Goal: Task Accomplishment & Management: Use online tool/utility

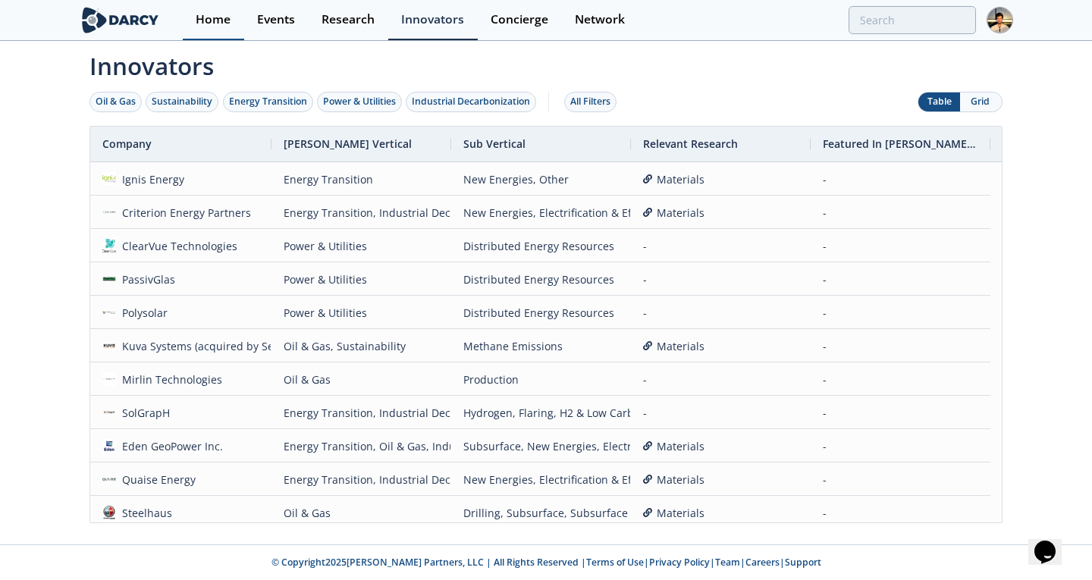
click at [224, 30] on link "Home" at bounding box center [213, 20] width 61 height 40
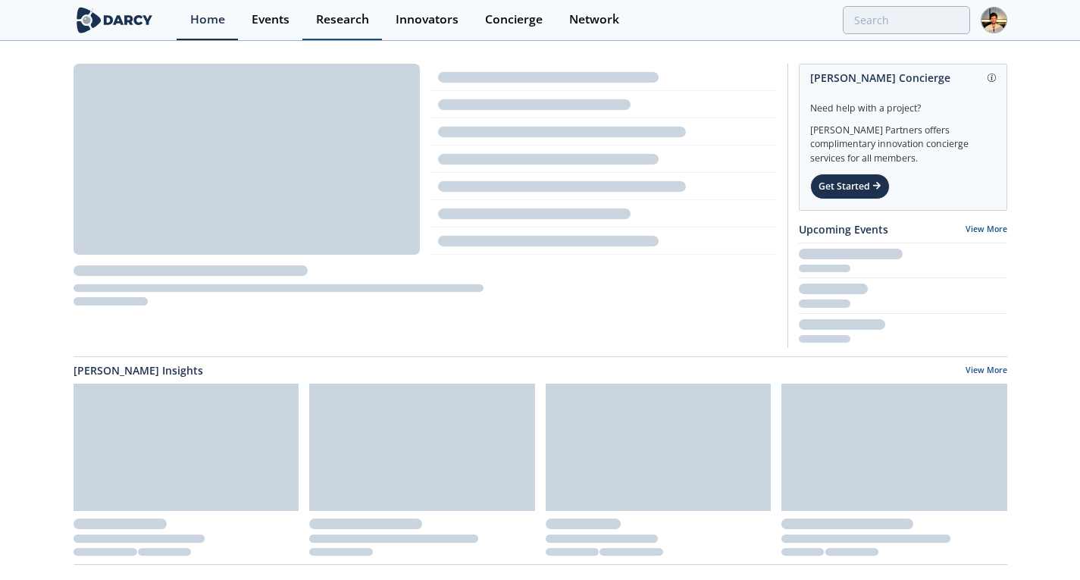
click at [361, 21] on div "Research" at bounding box center [342, 20] width 53 height 12
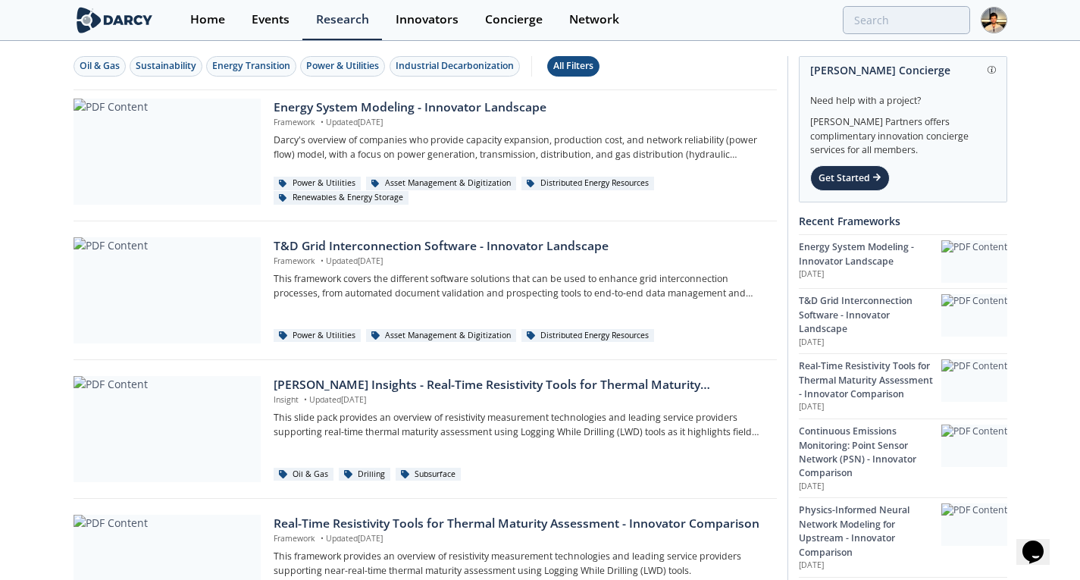
click at [593, 75] on button "All Filters" at bounding box center [573, 66] width 52 height 20
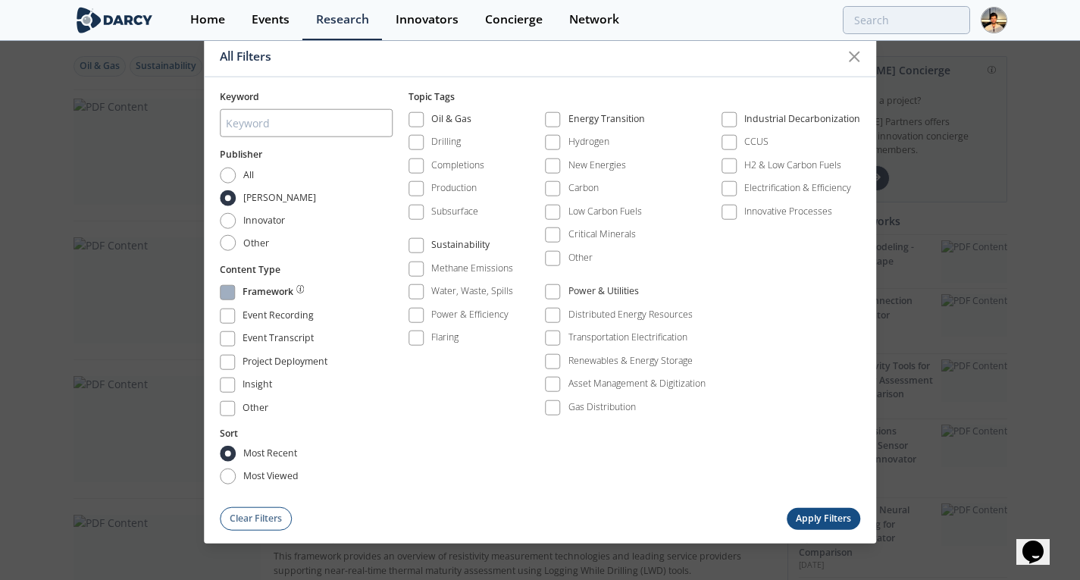
click at [281, 295] on div "Framework" at bounding box center [268, 294] width 51 height 18
click at [803, 516] on button "Apply Filters" at bounding box center [824, 518] width 74 height 22
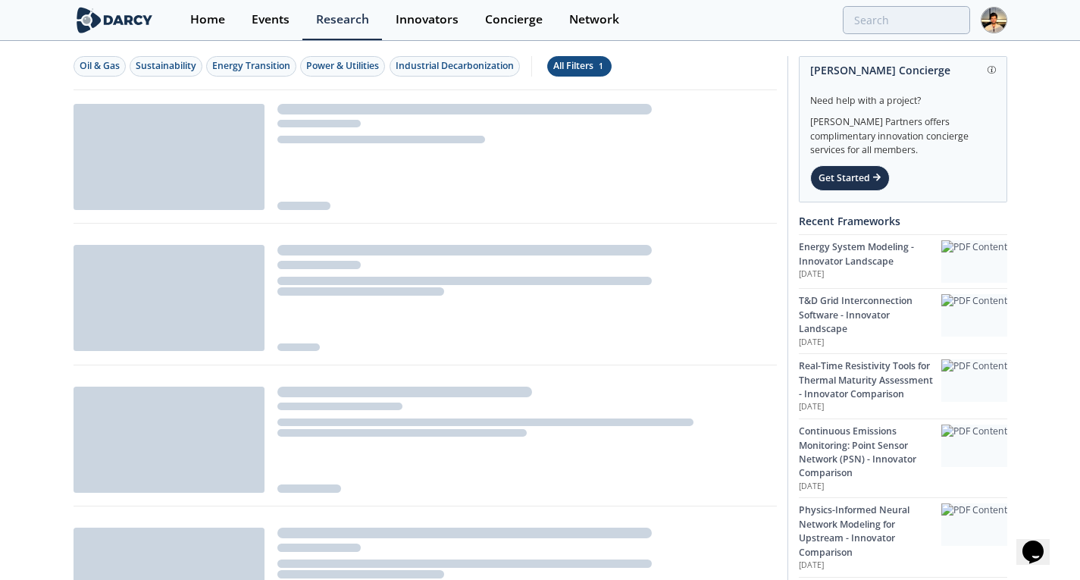
click at [590, 60] on div "All Filters 1" at bounding box center [579, 66] width 52 height 14
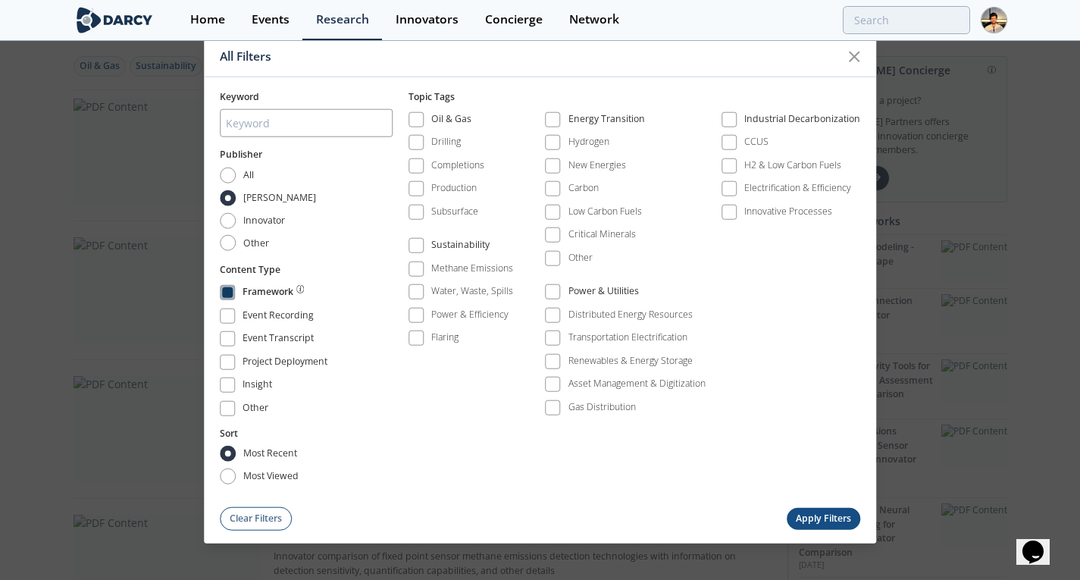
click at [259, 286] on div "Framework" at bounding box center [268, 294] width 51 height 18
click at [254, 527] on button "Clear Filters" at bounding box center [256, 518] width 73 height 24
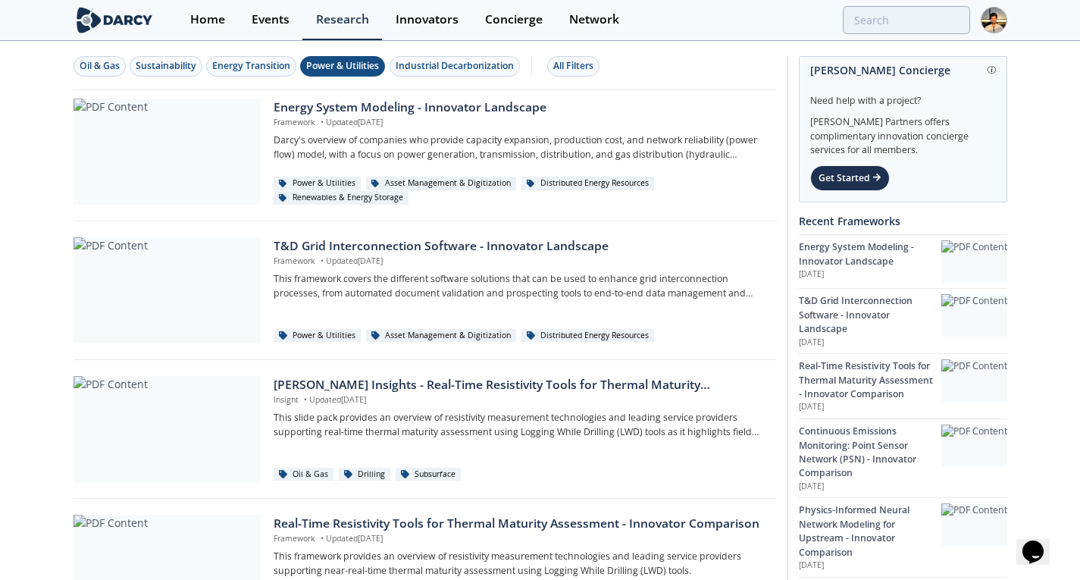
click at [325, 69] on div "Power & Utilities" at bounding box center [342, 66] width 73 height 14
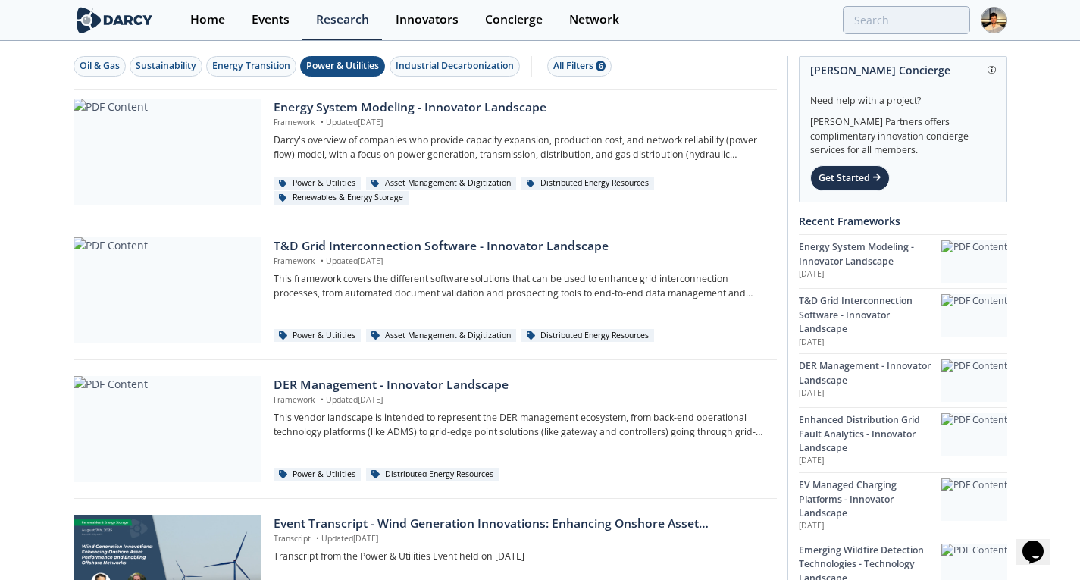
click at [983, 28] on div at bounding box center [994, 20] width 27 height 27
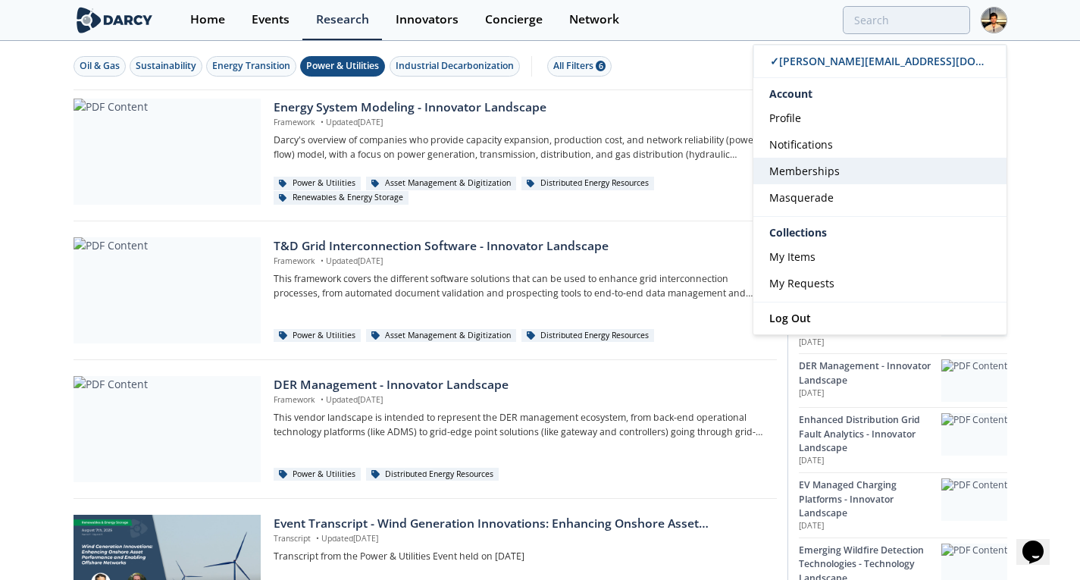
click at [866, 177] on link "Memberships" at bounding box center [880, 171] width 253 height 27
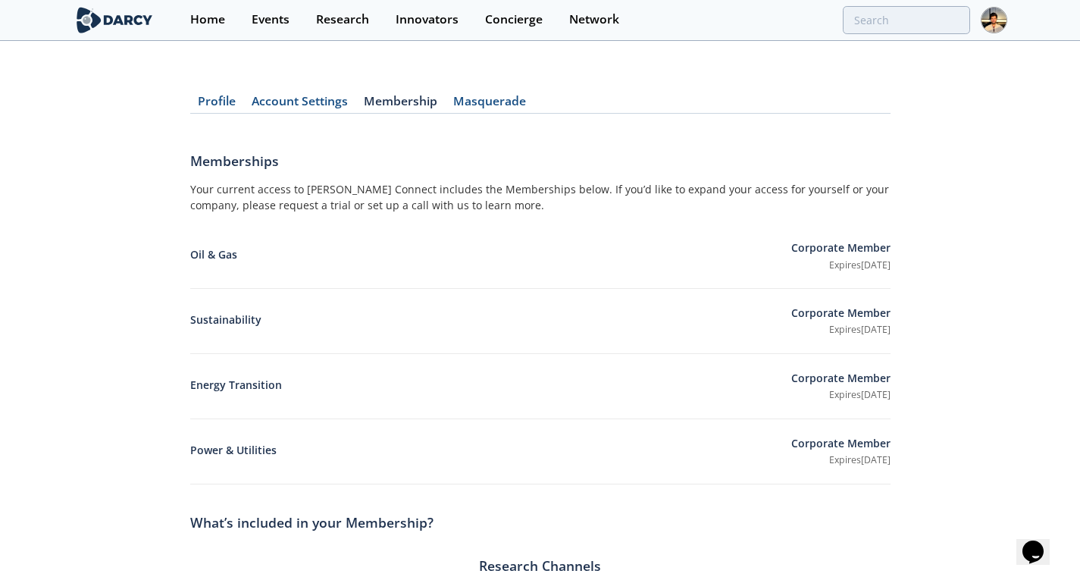
click at [807, 187] on div "Your current access to Darcy Connect includes the Memberships below. If you’d l…" at bounding box center [540, 202] width 701 height 42
click at [473, 102] on link "Masquerade" at bounding box center [490, 105] width 89 height 18
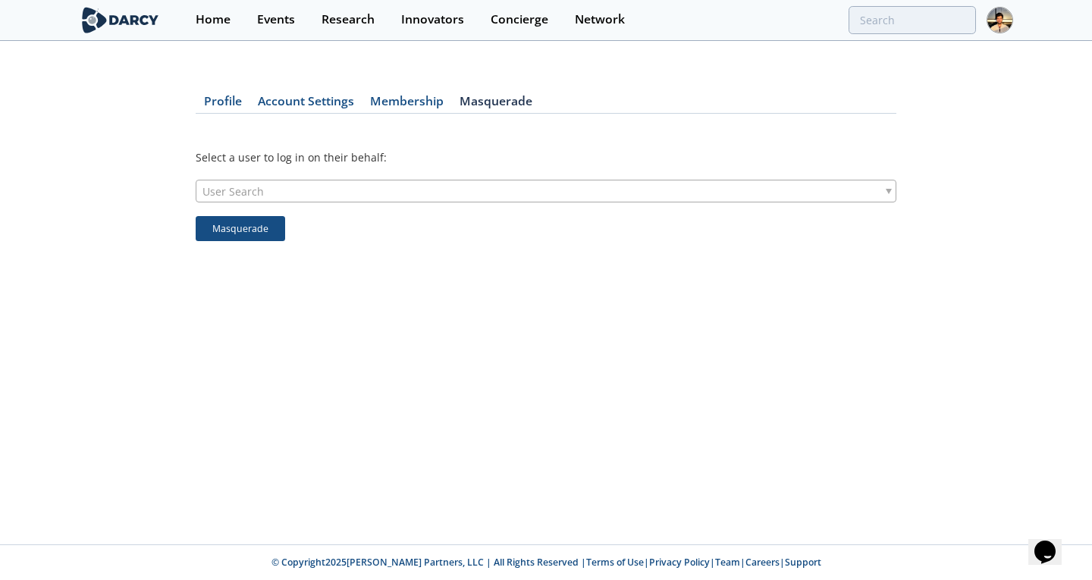
click at [399, 207] on div "Select a user to log in on their behalf: User Search Masquerade" at bounding box center [546, 196] width 701 height 144
click at [399, 199] on div "User Search" at bounding box center [546, 191] width 701 height 23
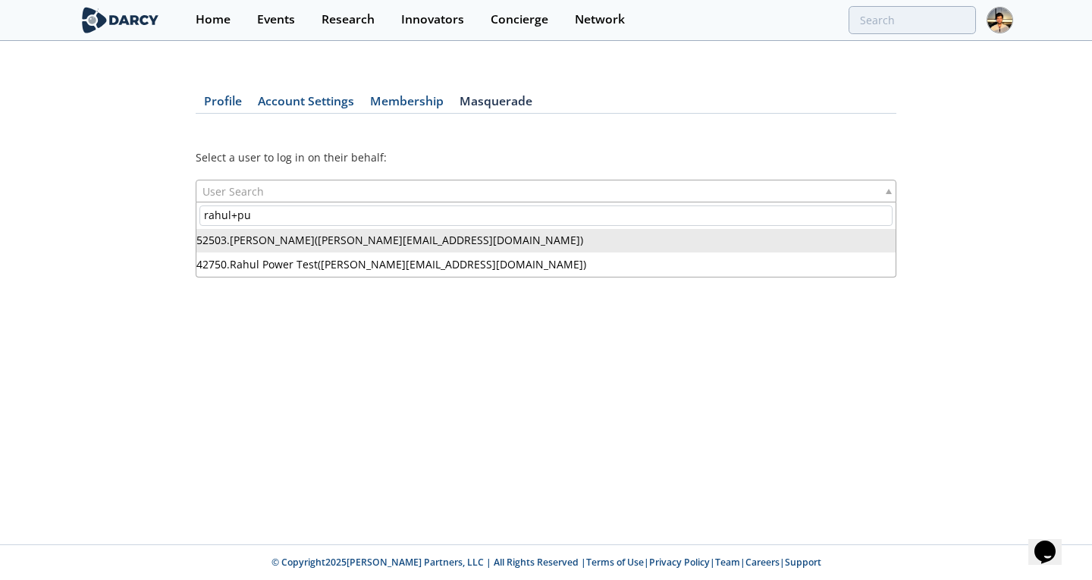
type input "rahul+pu"
click at [362, 183] on span "52503 . Rahul Avadhoot ( rahul+public@darcypartners.com )" at bounding box center [395, 190] width 387 height 21
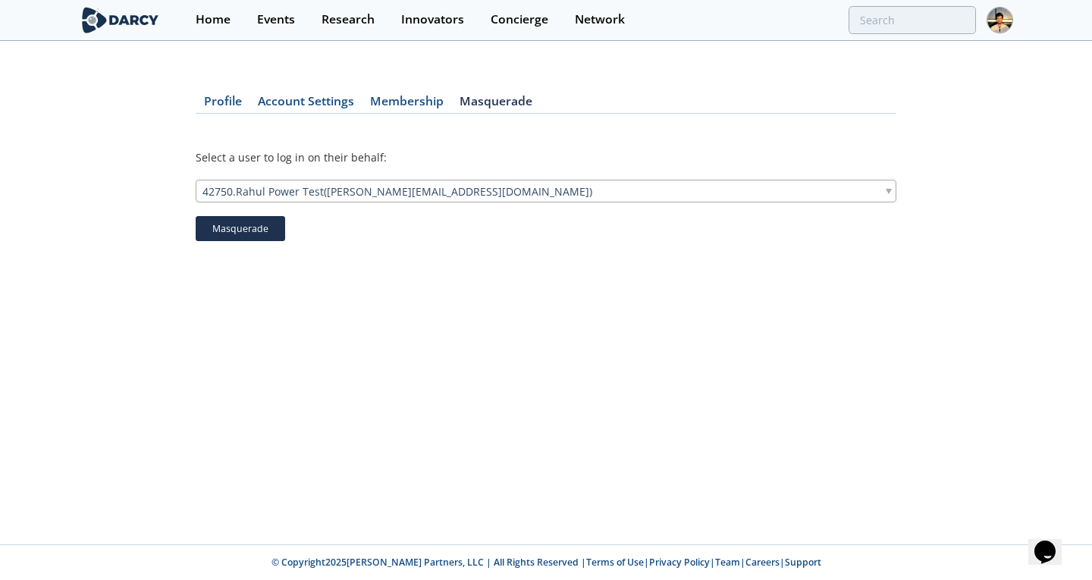
click at [256, 229] on button "Masquerade" at bounding box center [240, 229] width 89 height 26
